Goal: Find specific fact: Find specific fact

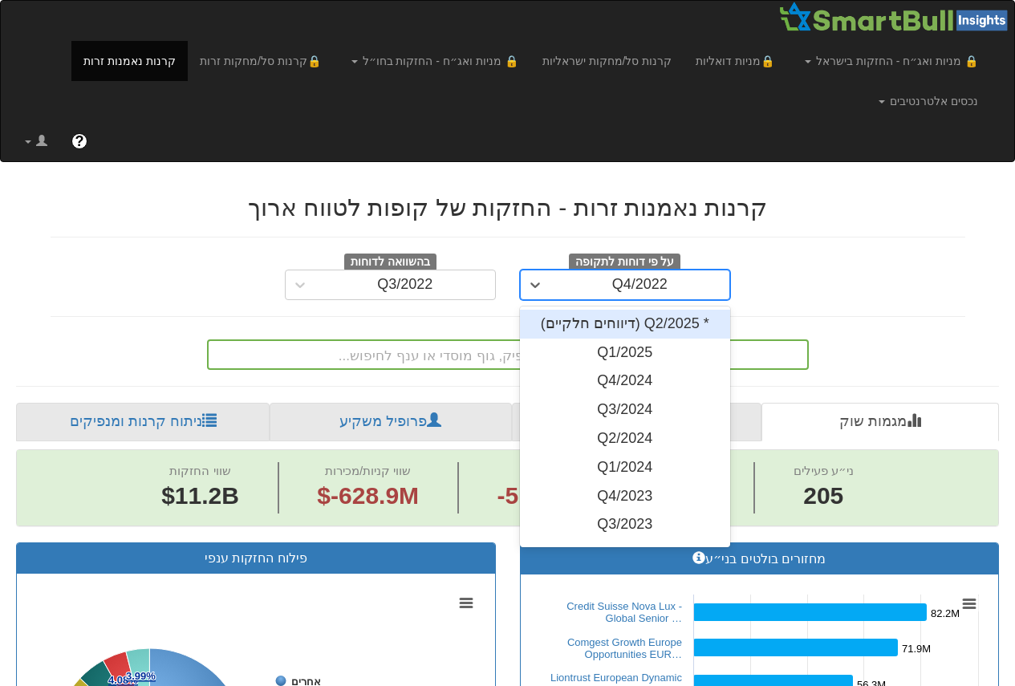
click at [604, 291] on div "Q4/2022" at bounding box center [641, 285] width 180 height 26
click at [636, 326] on div "* Q2/2025 (דיווחים חלקיים)" at bounding box center [625, 324] width 211 height 29
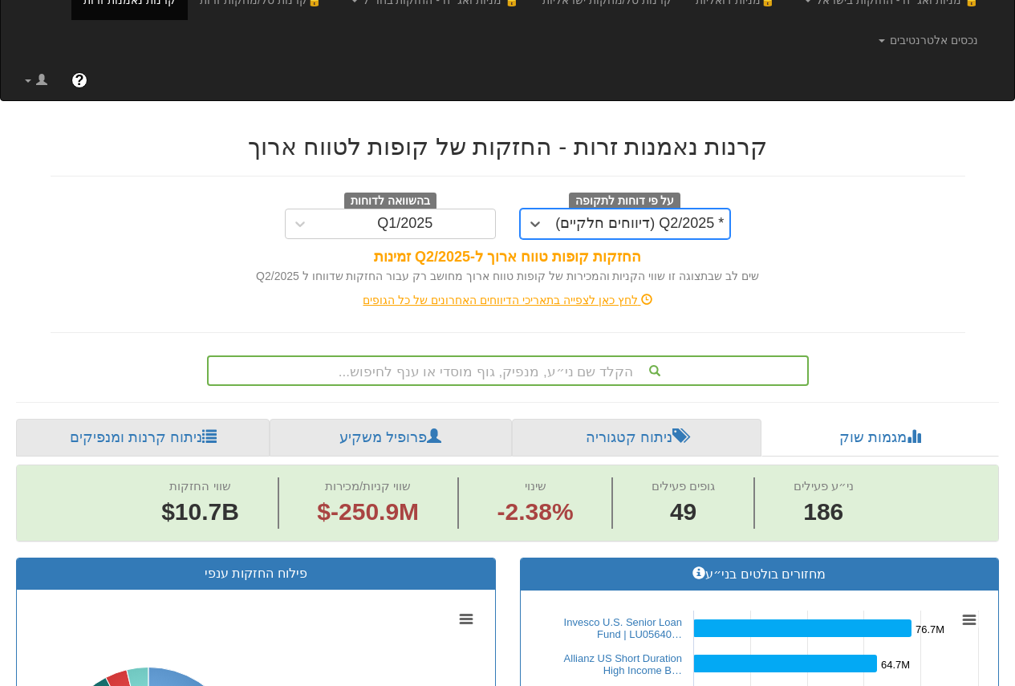
scroll to position [482, 0]
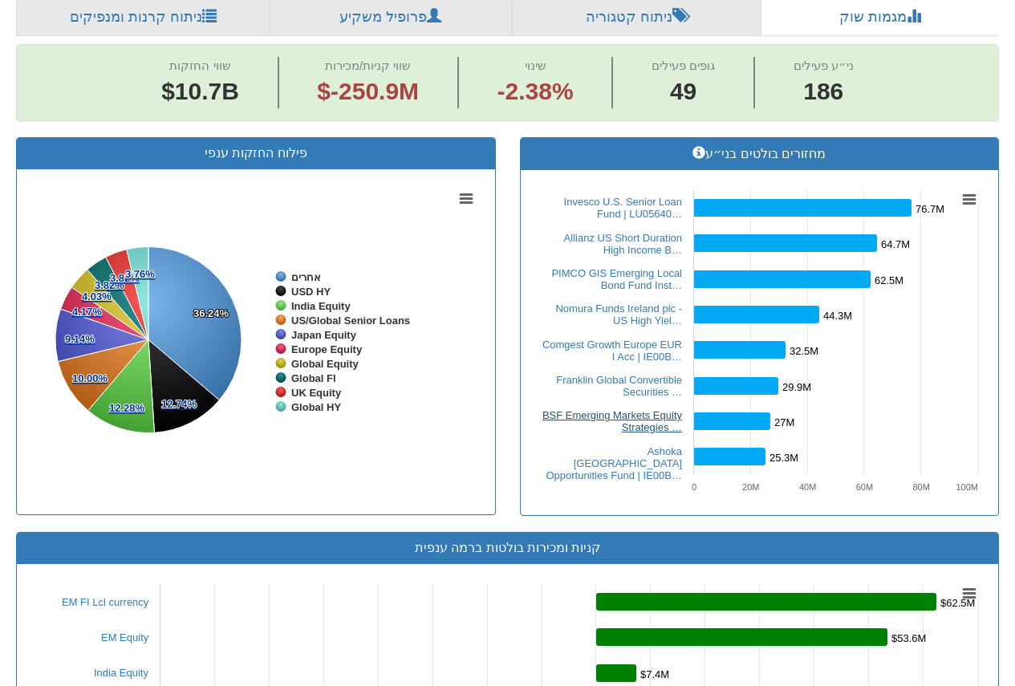
click at [657, 425] on link "BSF Emerging Markets Equity Strategies …" at bounding box center [613, 421] width 140 height 24
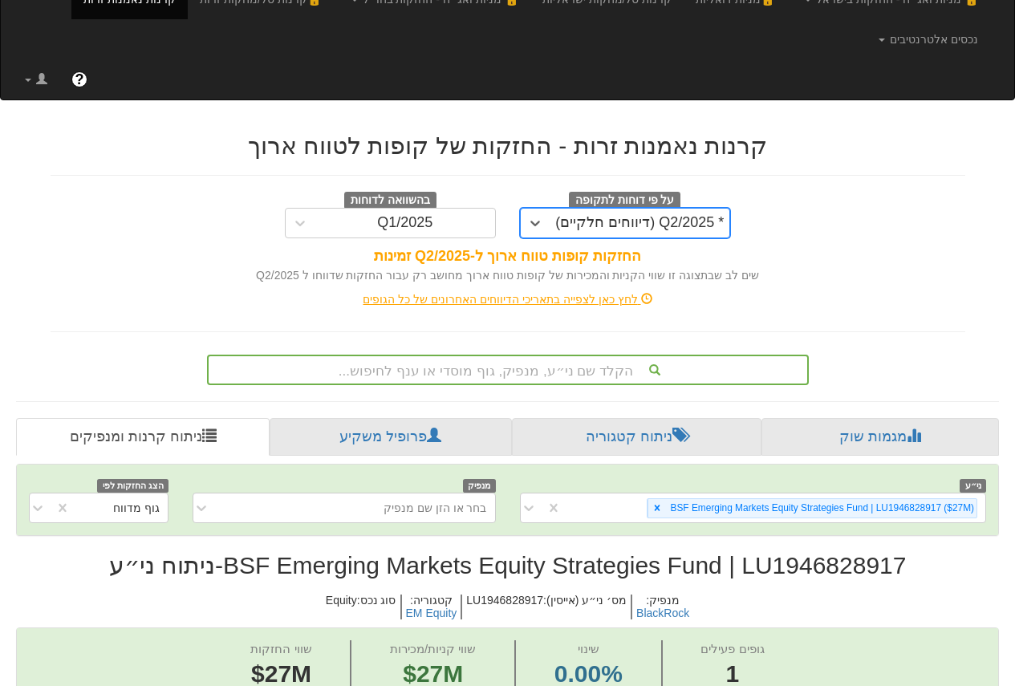
scroll to position [321, 0]
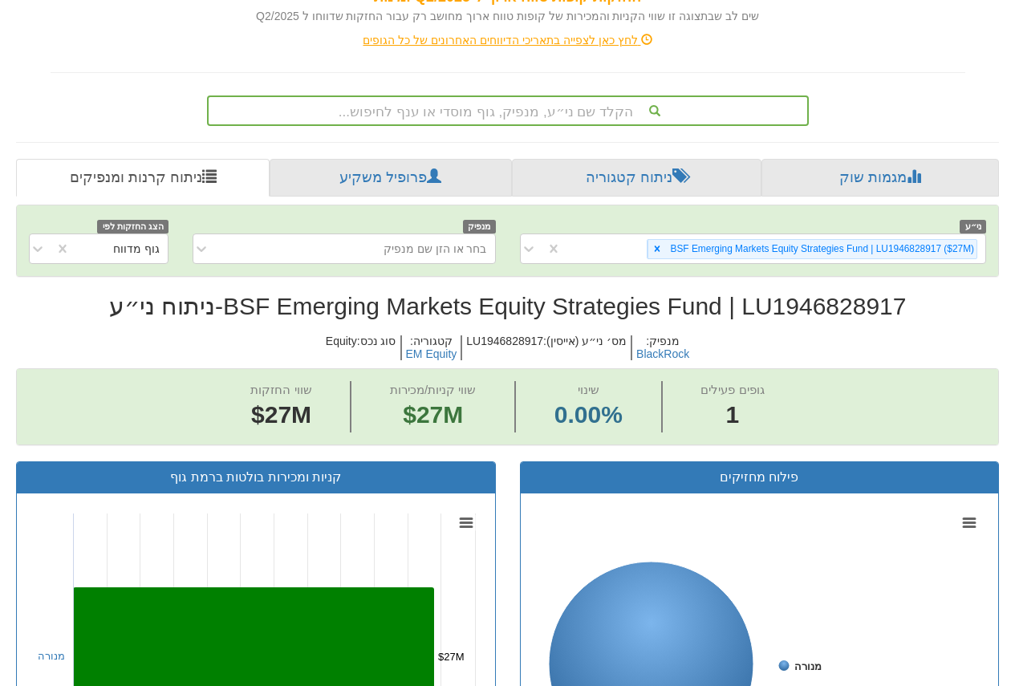
click at [826, 315] on h2 "BSF Emerging Markets Equity Strategies Fund | LU1946828917 - ניתוח ני״ע" at bounding box center [507, 306] width 983 height 26
click at [821, 313] on h2 "BSF Emerging Markets Equity Strategies Fund | LU1946828917 - ניתוח ני״ע" at bounding box center [507, 306] width 983 height 26
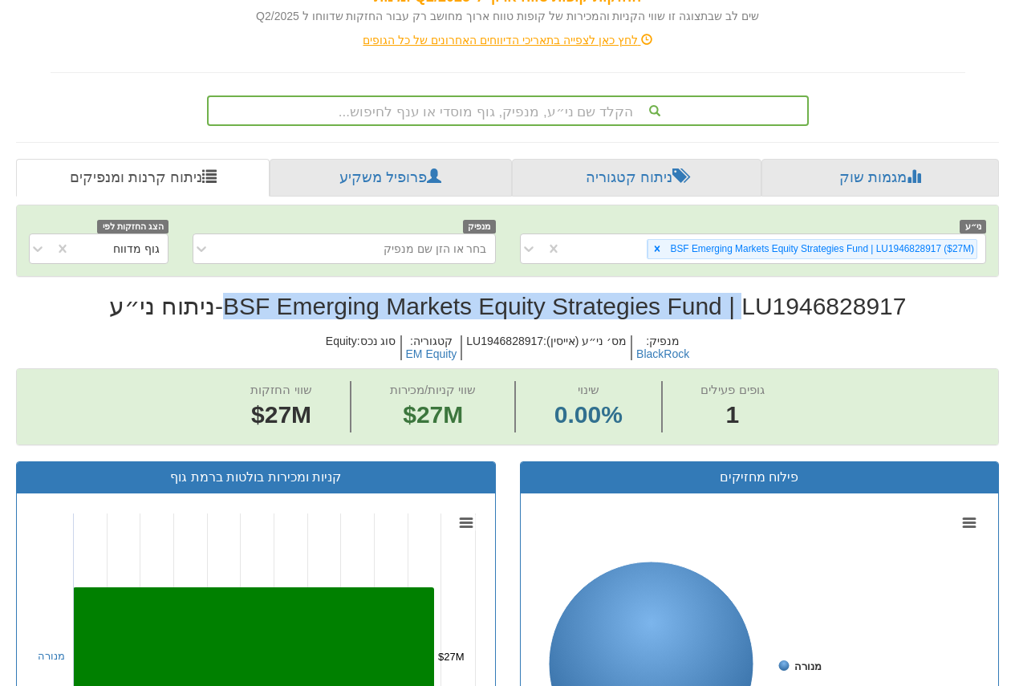
click at [821, 312] on h2 "BSF Emerging Markets Equity Strategies Fund | LU1946828917 - ניתוח ני״ע" at bounding box center [507, 306] width 983 height 26
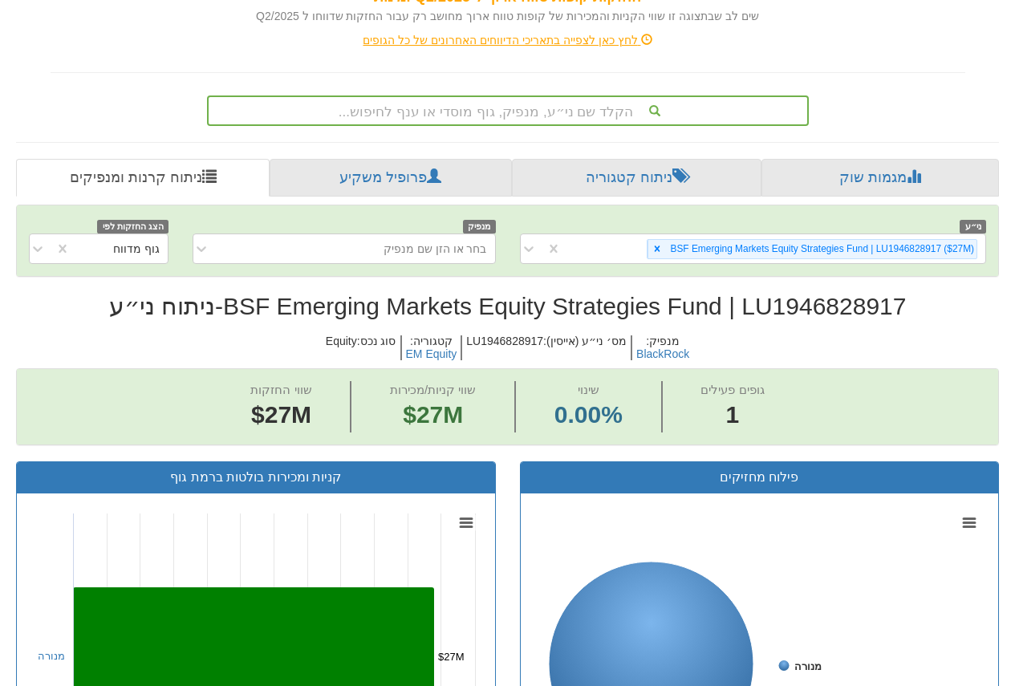
click at [816, 303] on h2 "BSF Emerging Markets Equity Strategies Fund | LU1946828917 - ניתוח ני״ע" at bounding box center [507, 306] width 983 height 26
copy h2 "LU1946828917"
